Goal: Find specific page/section: Find specific page/section

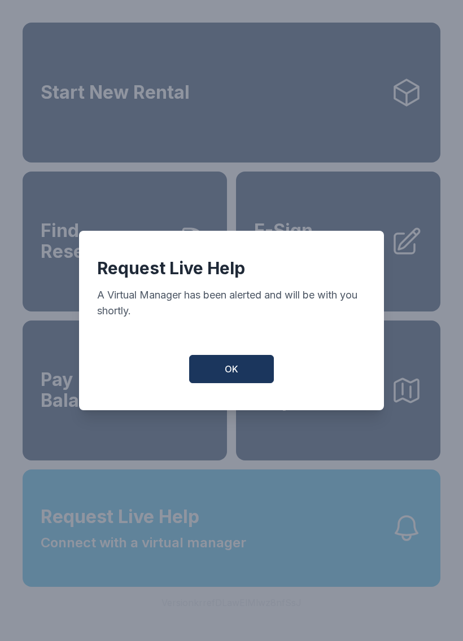
click at [246, 381] on button "OK" at bounding box center [231, 369] width 85 height 28
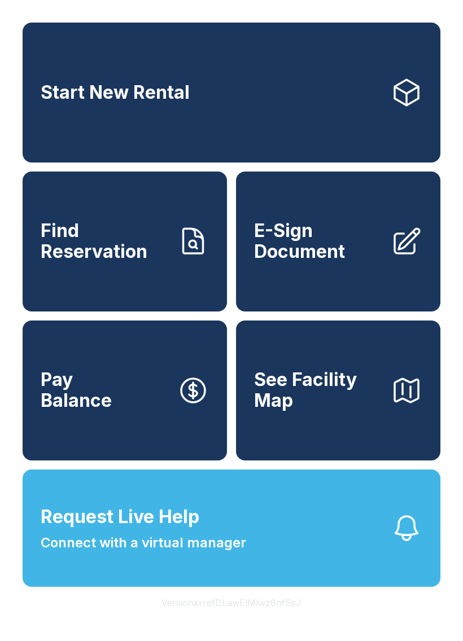
click at [376, 261] on span "E-Sign Document" at bounding box center [317, 241] width 127 height 41
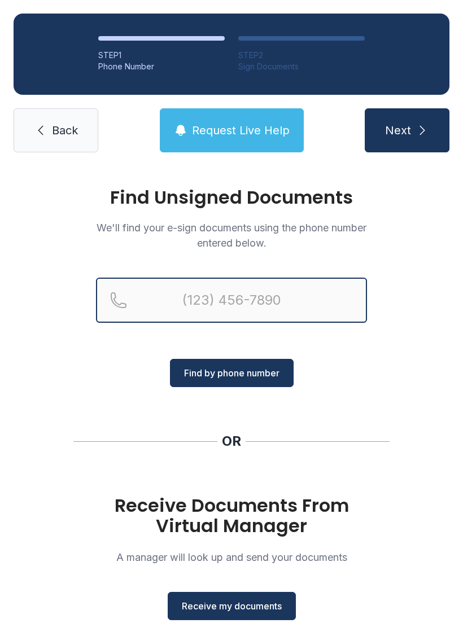
click at [225, 292] on input "Reservation phone number" at bounding box center [231, 300] width 271 height 45
type input "[PHONE_NUMBER]"
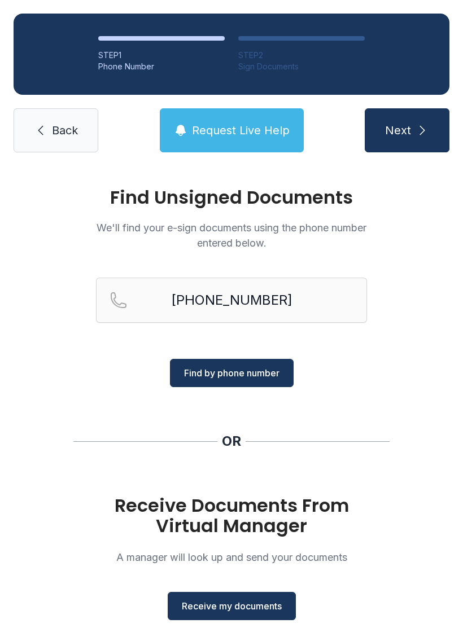
click at [242, 368] on span "Find by phone number" at bounding box center [231, 373] width 95 height 14
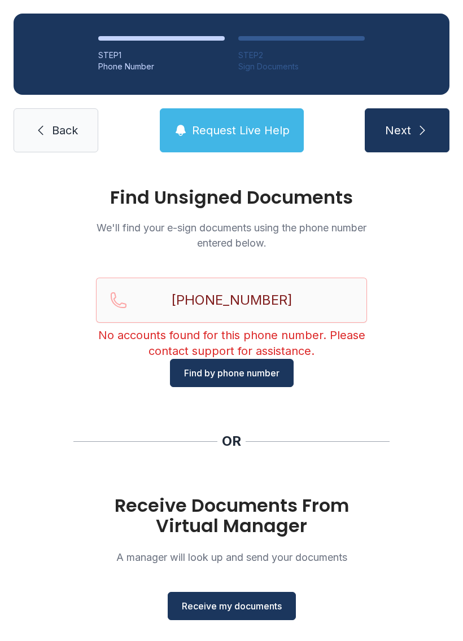
click at [251, 373] on span "Find by phone number" at bounding box center [231, 373] width 95 height 14
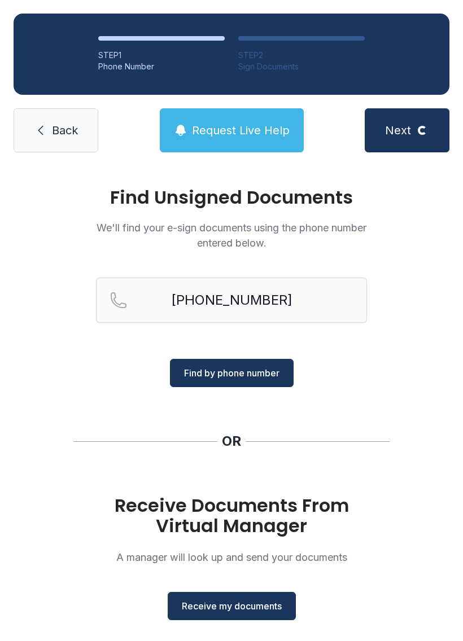
click at [388, 415] on div "Find Unsigned Documents We'll find your e-sign documents using the phone number…" at bounding box center [231, 415] width 463 height 499
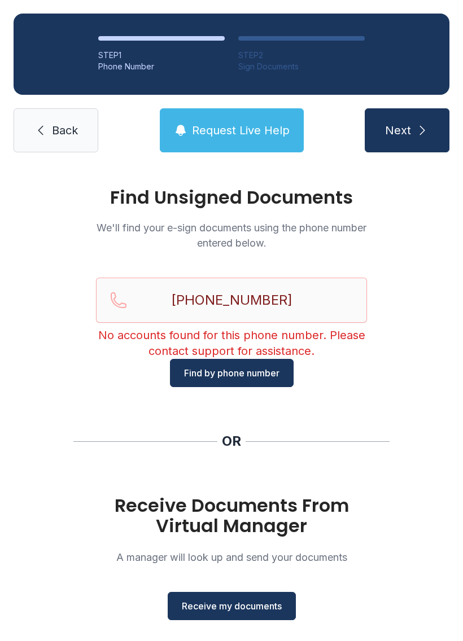
click at [63, 142] on link "Back" at bounding box center [56, 130] width 85 height 44
